Goal: Task Accomplishment & Management: Complete application form

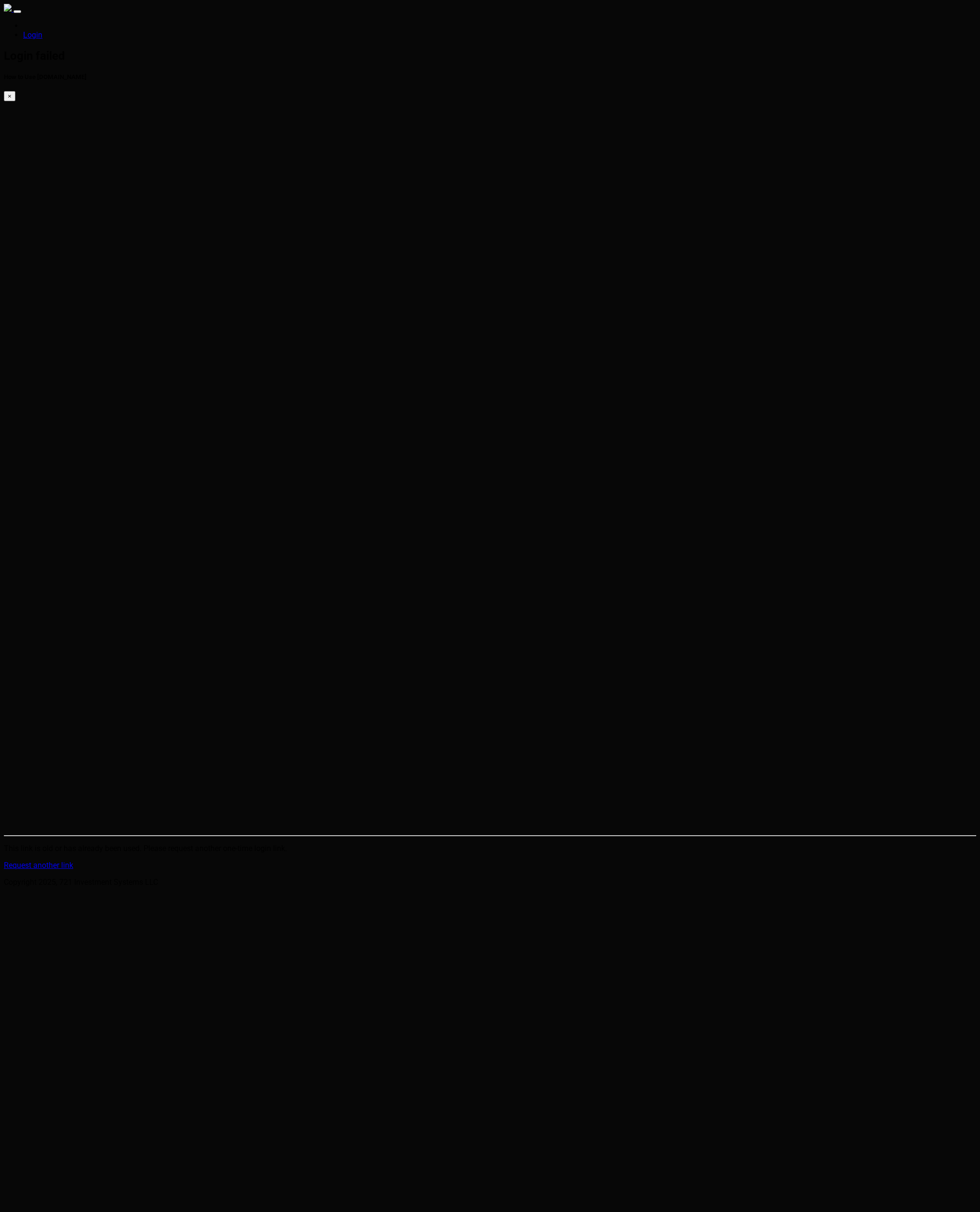
click at [187, 430] on html "Login Login failed How to Use [DOMAIN_NAME] × This link is old or has already b…" at bounding box center [490, 445] width 980 height 891
click at [284, 58] on h2 "Login failed" at bounding box center [490, 56] width 973 height 13
click at [73, 861] on link "Request another link" at bounding box center [38, 865] width 70 height 9
click at [89, 861] on input "email" at bounding box center [46, 865] width 86 height 10
type input "[PERSON_NAME][EMAIL_ADDRESS][PERSON_NAME][DOMAIN_NAME]"
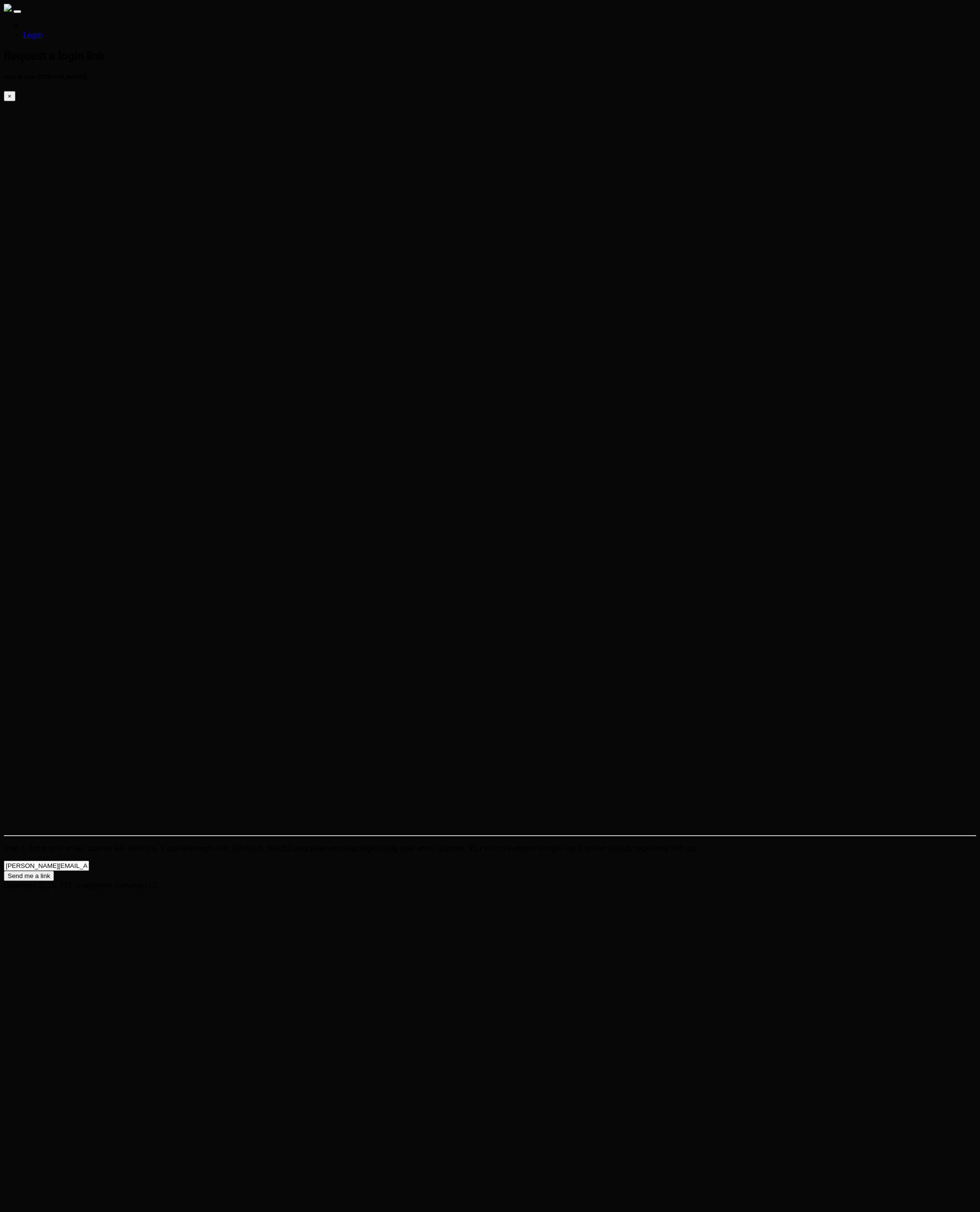
click at [54, 871] on button "Send me a link" at bounding box center [29, 876] width 50 height 10
